Goal: Navigation & Orientation: Go to known website

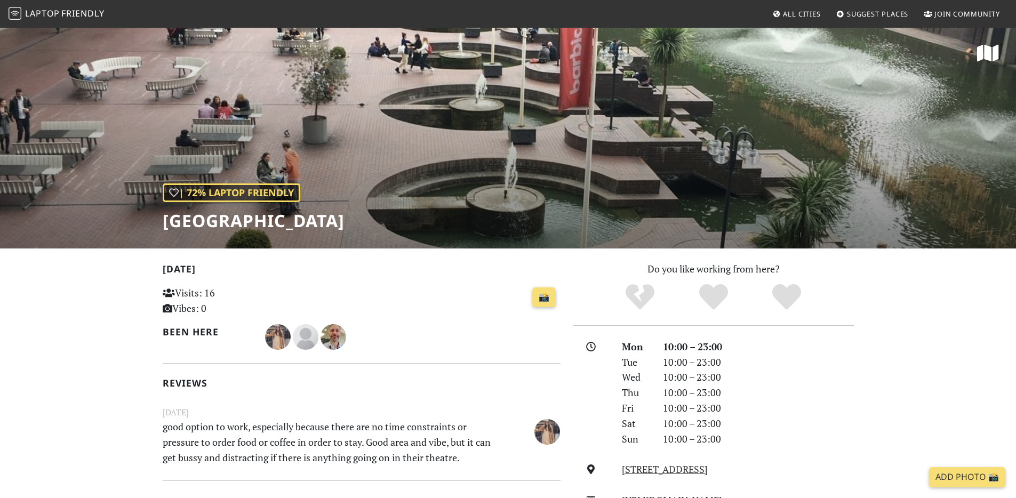
click at [53, 13] on span "Laptop" at bounding box center [42, 13] width 35 height 12
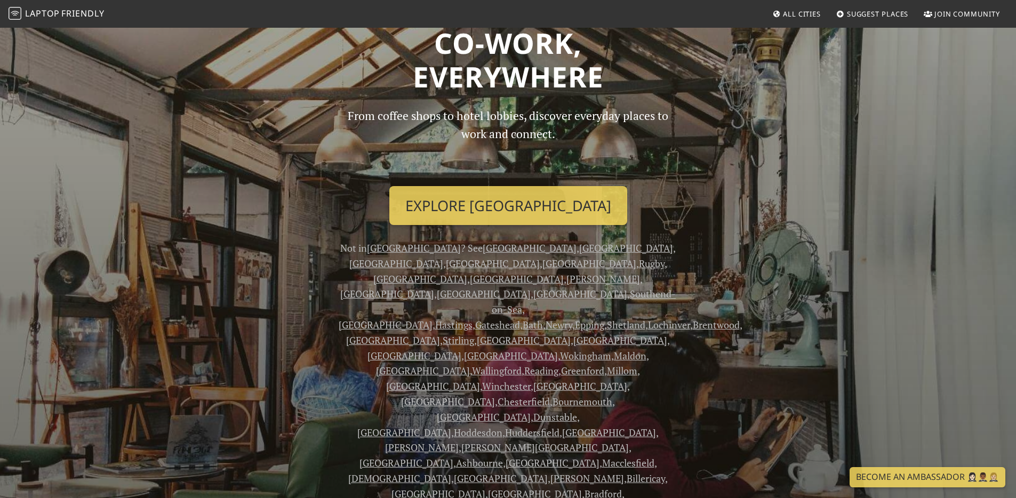
scroll to position [61, 0]
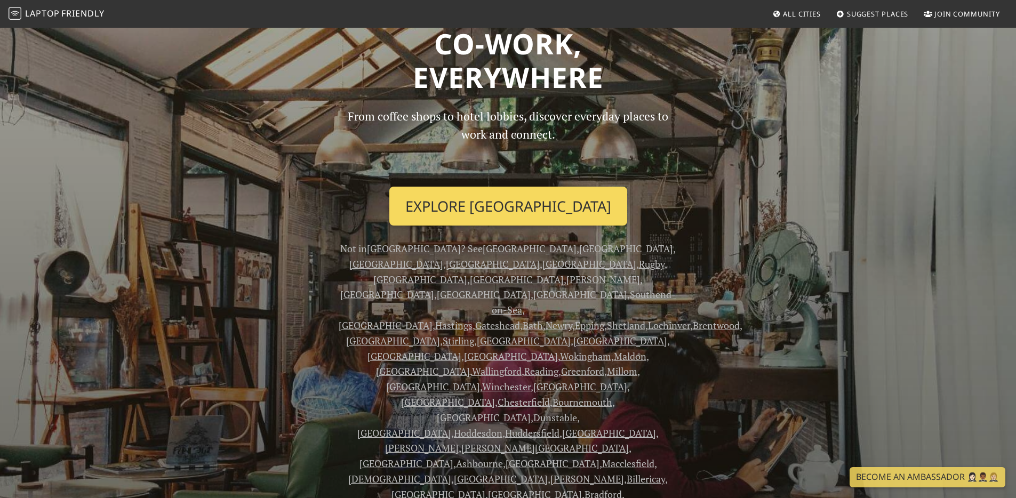
click at [498, 199] on link "Explore London" at bounding box center [508, 206] width 238 height 39
click at [479, 205] on link "Explore London" at bounding box center [508, 206] width 238 height 39
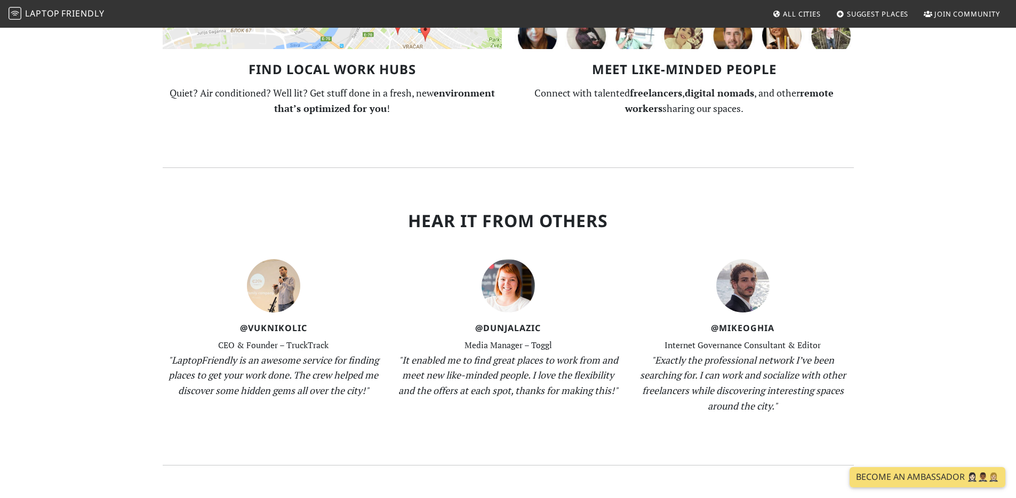
scroll to position [1165, 0]
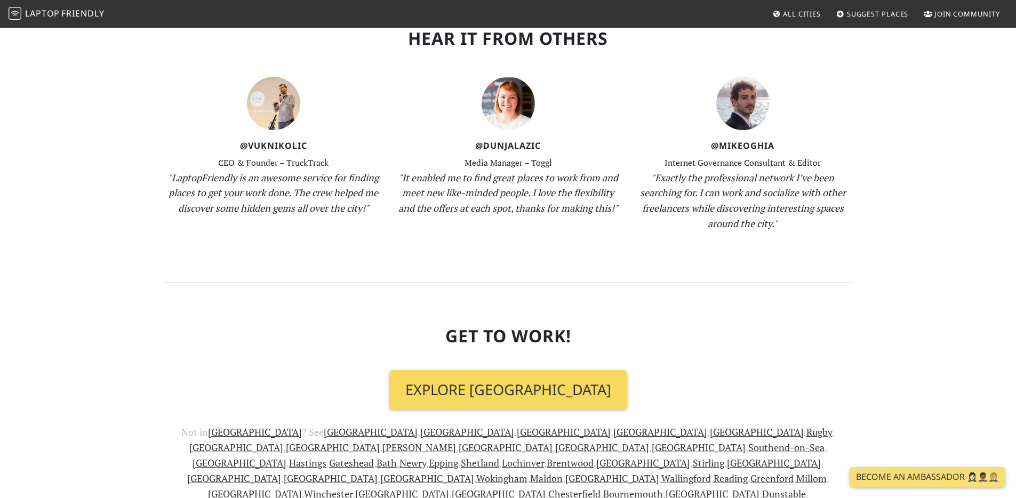
scroll to position [1343, 0]
